Goal: Transaction & Acquisition: Book appointment/travel/reservation

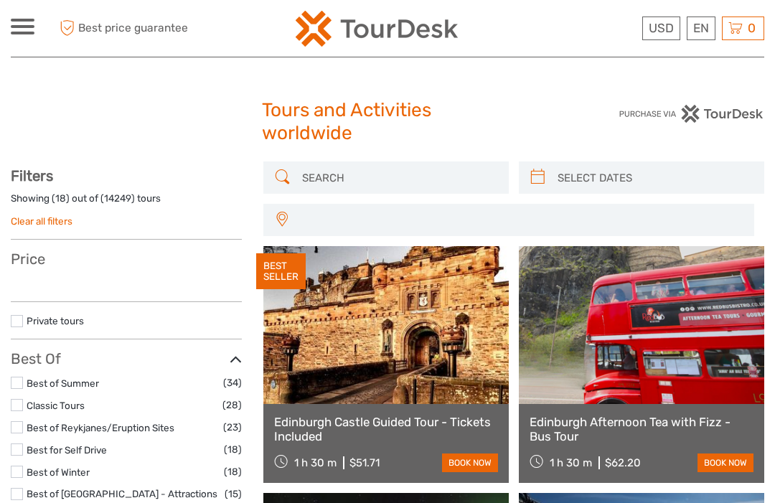
select select
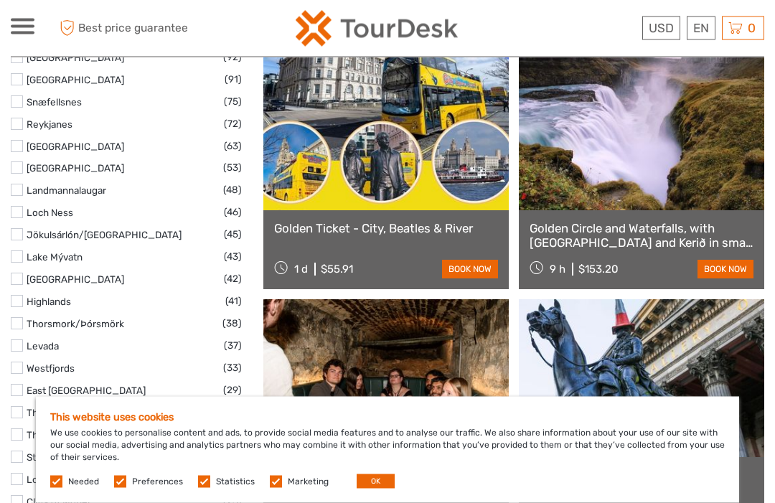
scroll to position [953, 0]
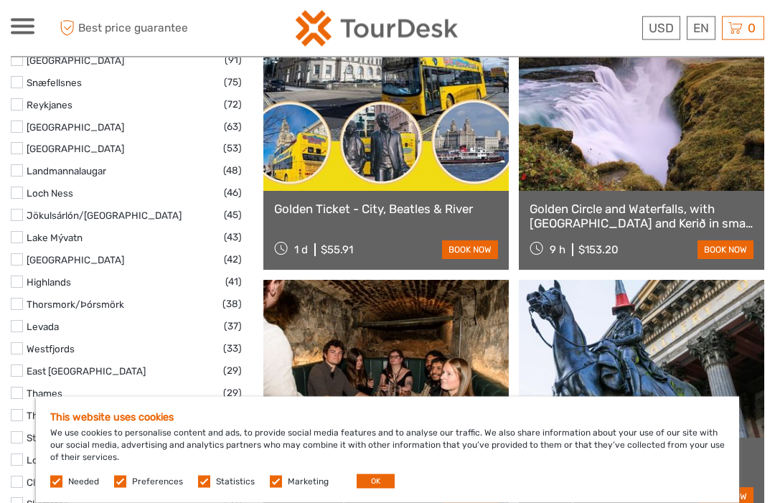
click at [22, 321] on label at bounding box center [17, 327] width 12 height 12
click at [0, 0] on input "checkbox" at bounding box center [0, 0] width 0 height 0
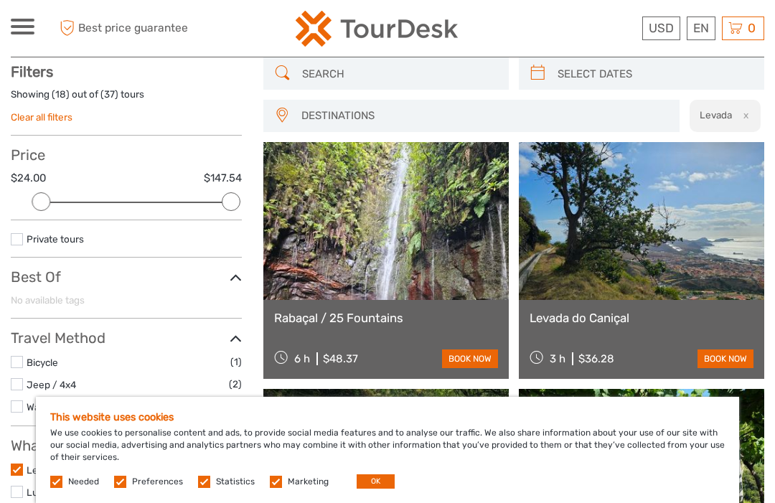
scroll to position [103, 0]
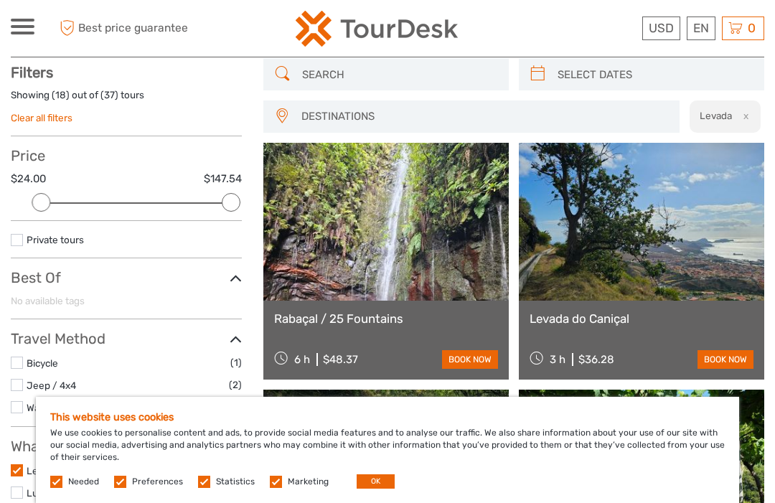
click at [368, 488] on button "OK" at bounding box center [375, 481] width 38 height 14
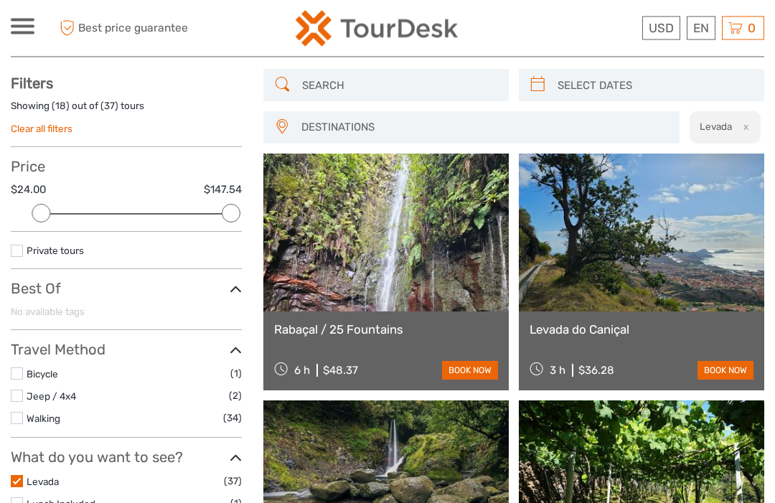
scroll to position [0, 0]
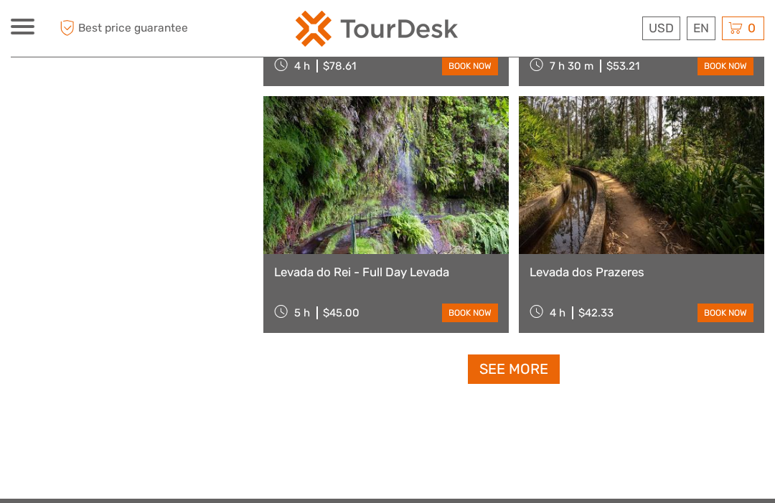
scroll to position [2123, 0]
click at [520, 370] on link "See more" at bounding box center [514, 369] width 92 height 29
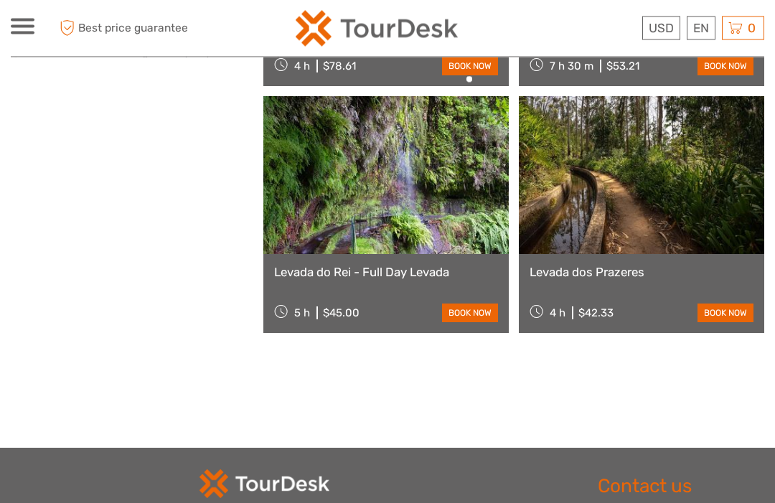
scroll to position [2124, 0]
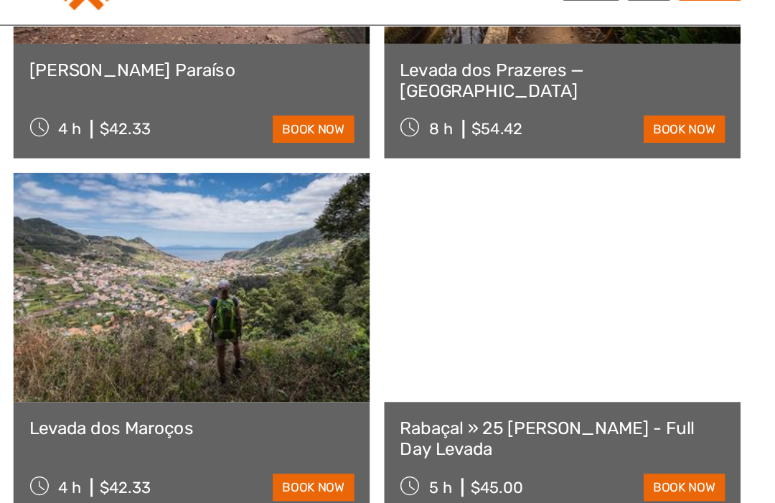
scroll to position [4268, 0]
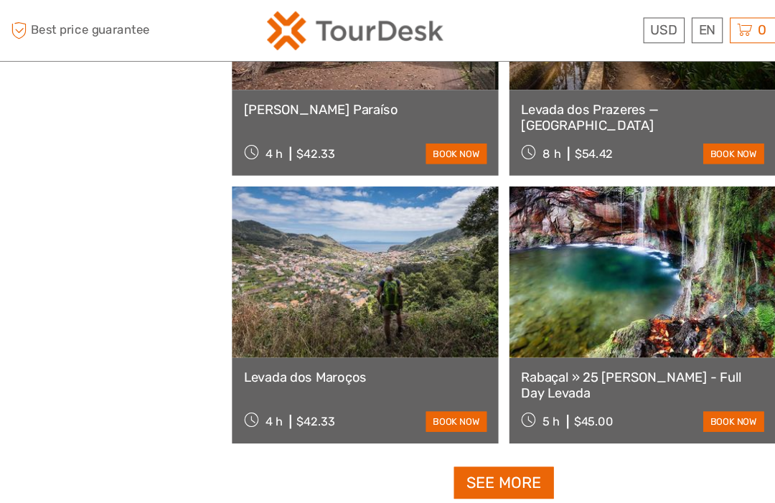
click at [471, 443] on link "See more" at bounding box center [514, 444] width 92 height 29
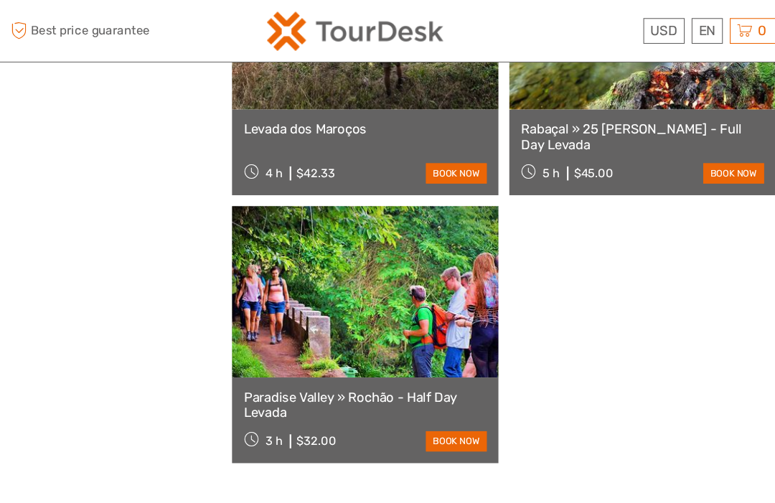
scroll to position [4515, 0]
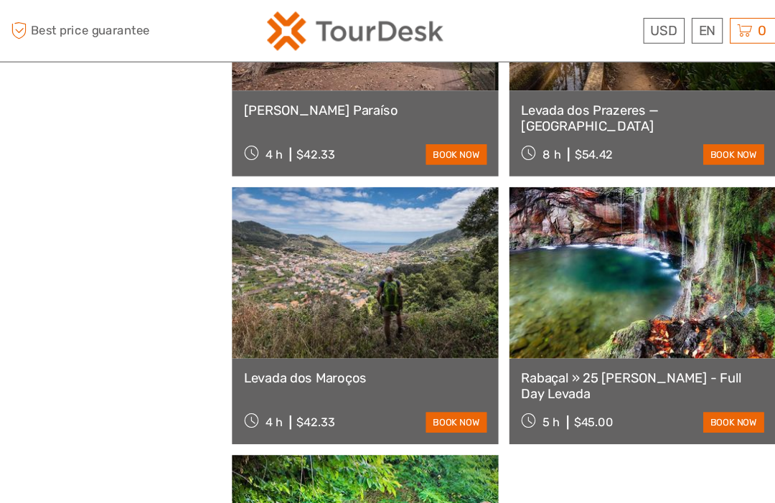
scroll to position [2172, 0]
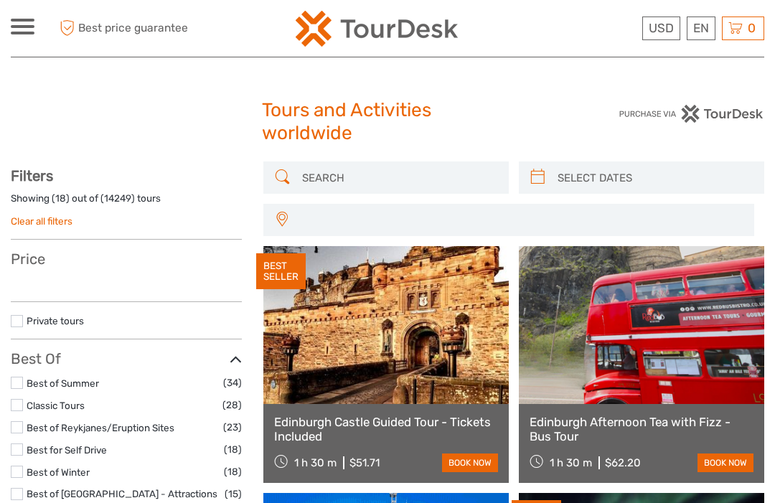
select select
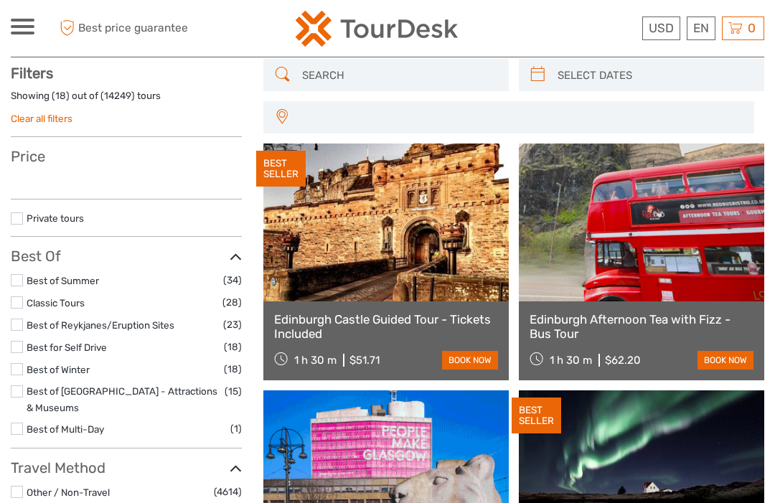
select select
